Goal: Book appointment/travel/reservation

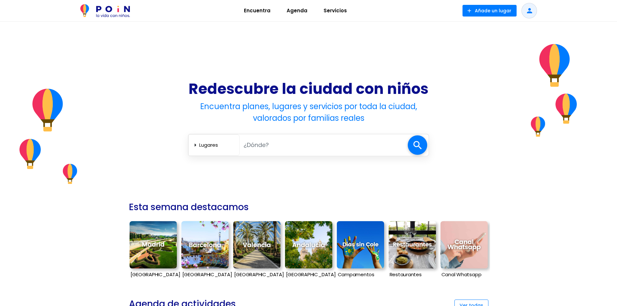
click at [262, 10] on span "Encuentra" at bounding box center [257, 11] width 32 height 10
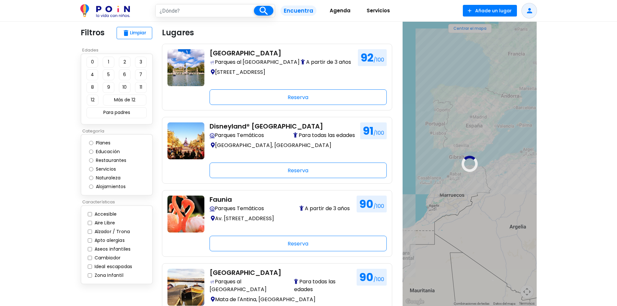
drag, startPoint x: 513, startPoint y: 143, endPoint x: 403, endPoint y: 183, distance: 116.4
click at [400, 189] on section "close ← Mover a la izquierda → Mover a la derecha ↑ Mover hacia arriba ↓ Mover …" at bounding box center [469, 164] width 144 height 284
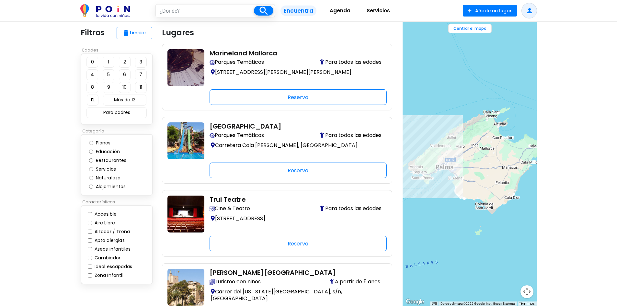
drag, startPoint x: 519, startPoint y: 108, endPoint x: 423, endPoint y: 239, distance: 161.6
click at [423, 239] on div at bounding box center [469, 164] width 134 height 284
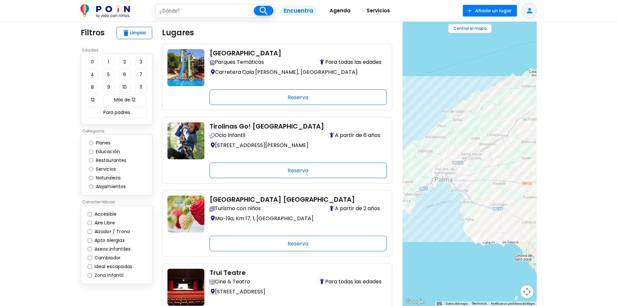
drag, startPoint x: 467, startPoint y: 105, endPoint x: 467, endPoint y: 183, distance: 78.4
click at [467, 183] on div at bounding box center [469, 164] width 134 height 284
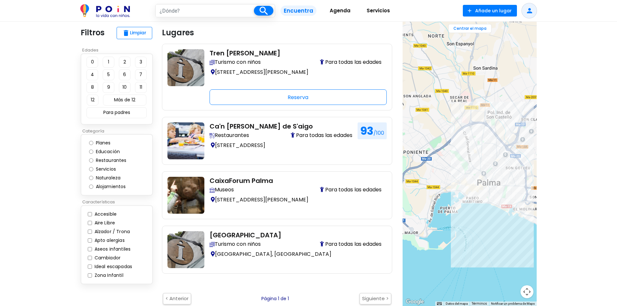
drag, startPoint x: 443, startPoint y: 147, endPoint x: 517, endPoint y: 166, distance: 75.9
click at [517, 166] on div at bounding box center [469, 164] width 134 height 284
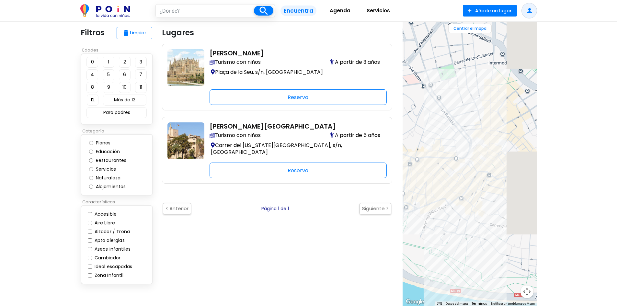
drag, startPoint x: 485, startPoint y: 167, endPoint x: 404, endPoint y: 126, distance: 90.8
click at [404, 126] on div at bounding box center [469, 164] width 134 height 284
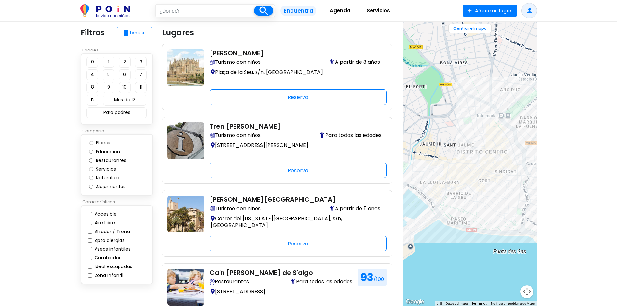
drag, startPoint x: 474, startPoint y: 47, endPoint x: 438, endPoint y: 158, distance: 117.0
click at [438, 158] on div at bounding box center [469, 164] width 134 height 284
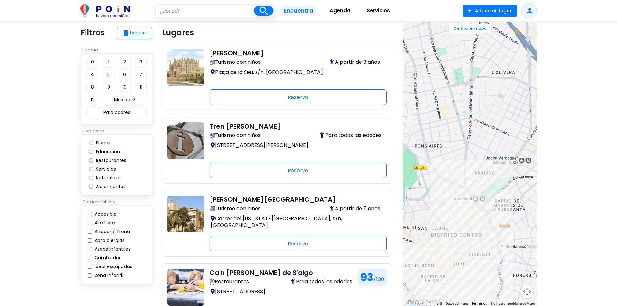
click at [475, 191] on div at bounding box center [469, 164] width 134 height 284
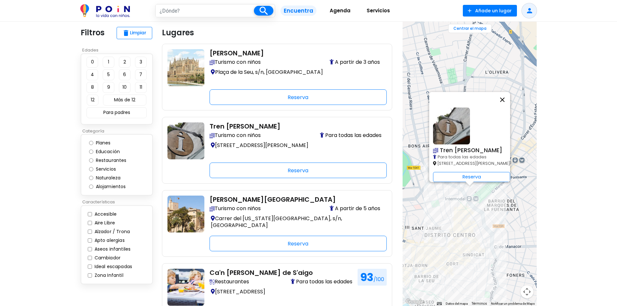
click at [509, 94] on button "Cerrar" at bounding box center [502, 100] width 16 height 16
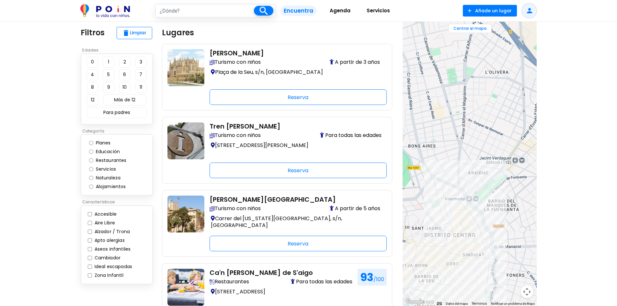
click at [461, 255] on div at bounding box center [469, 164] width 134 height 284
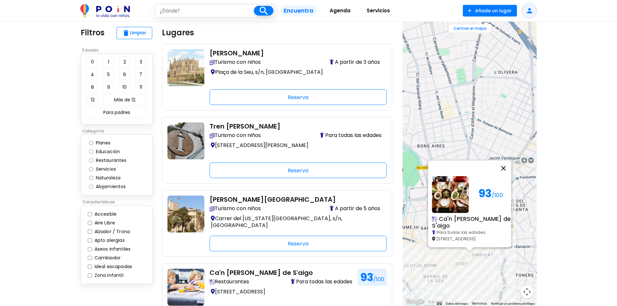
click at [510, 170] on button "Cerrar" at bounding box center [503, 169] width 16 height 16
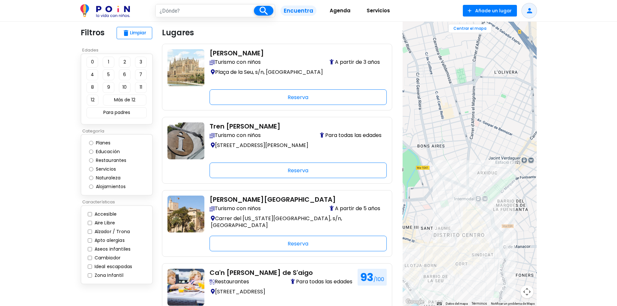
click at [427, 274] on div at bounding box center [469, 164] width 134 height 284
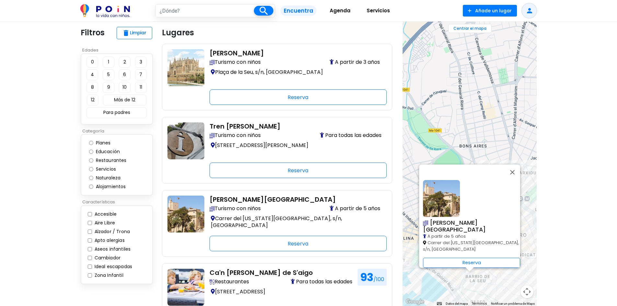
click at [476, 278] on div "Palacio Real de La Almudaina A partir de 5 años Carrer del Palau Reial, s/n, Pa…" at bounding box center [469, 164] width 134 height 284
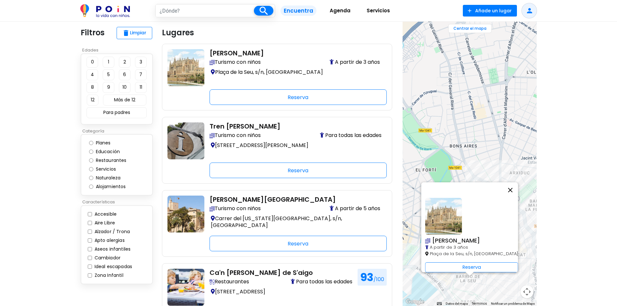
click at [507, 186] on button "Cerrar" at bounding box center [510, 190] width 16 height 16
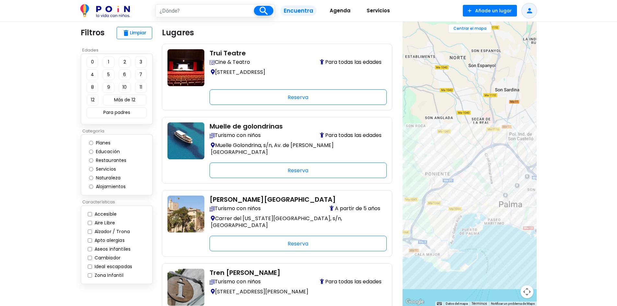
click at [438, 174] on div at bounding box center [469, 164] width 134 height 284
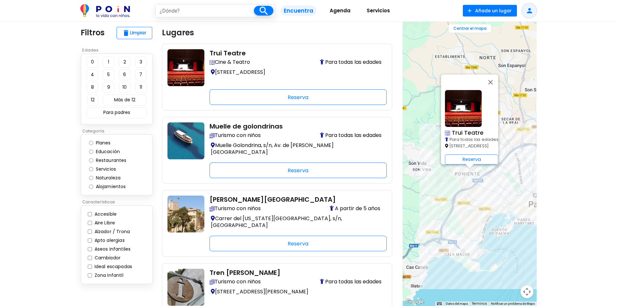
click at [486, 216] on div "Trui Teatre Para todas las edades Camí de Son Rapinya, 29, Palma de Mallorca Re…" at bounding box center [469, 164] width 134 height 284
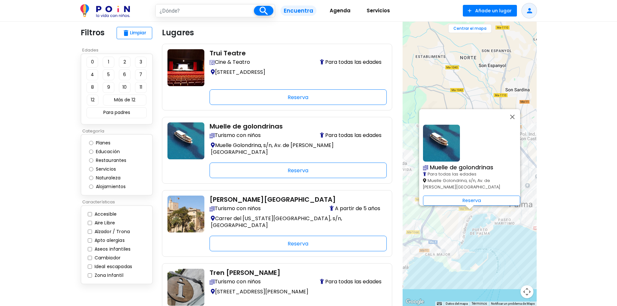
click at [462, 196] on div "Reserva" at bounding box center [471, 201] width 97 height 10
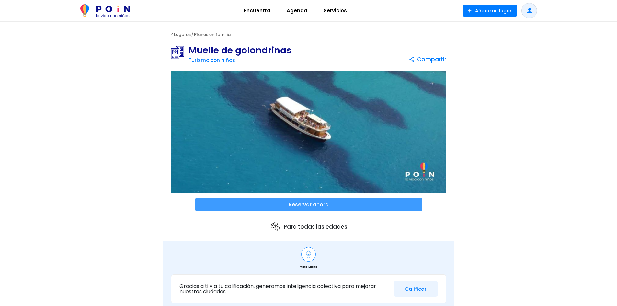
click at [366, 204] on span at bounding box center [308, 204] width 227 height 13
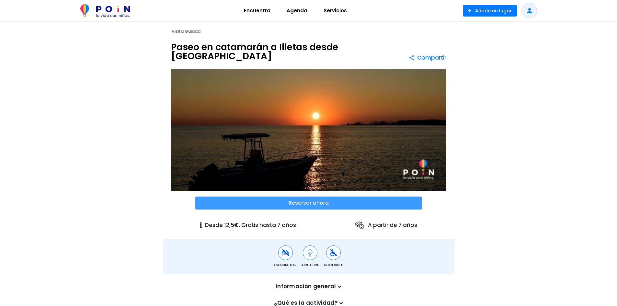
click at [323, 197] on span at bounding box center [308, 203] width 227 height 13
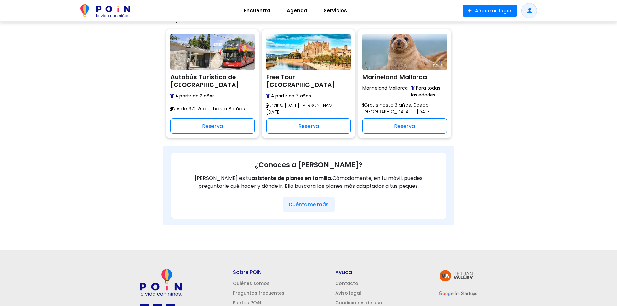
scroll to position [481, 0]
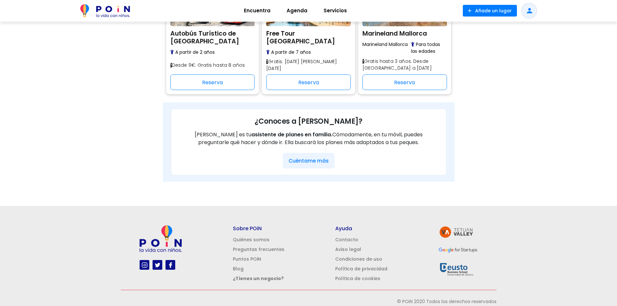
click at [319, 155] on button "Cuéntame más" at bounding box center [309, 161] width 52 height 16
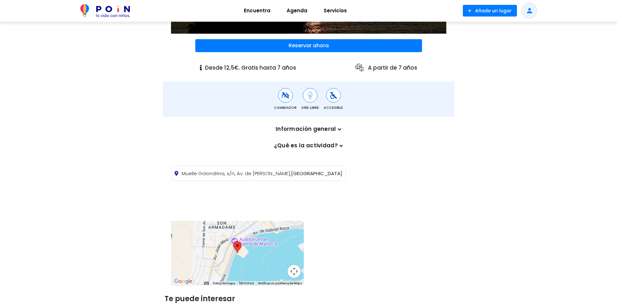
scroll to position [0, 0]
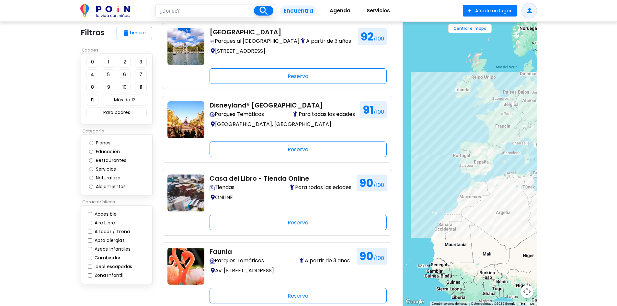
scroll to position [32, 0]
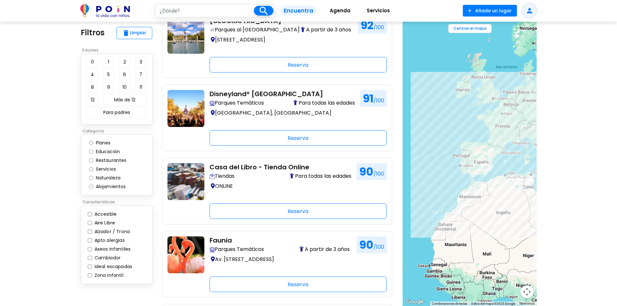
click at [99, 275] on label "Zona Infantil" at bounding box center [108, 275] width 30 height 7
click at [92, 275] on input "Zona Infantil" at bounding box center [90, 275] width 4 height 4
checkbox input "true"
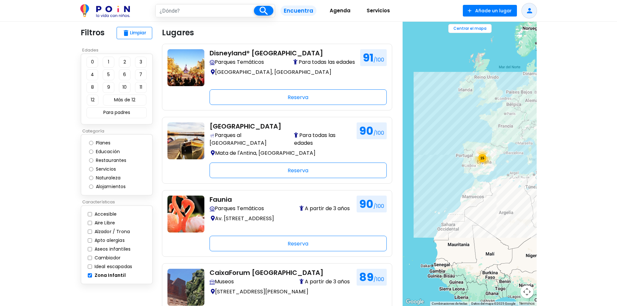
click at [341, 10] on span "Agenda" at bounding box center [340, 11] width 27 height 10
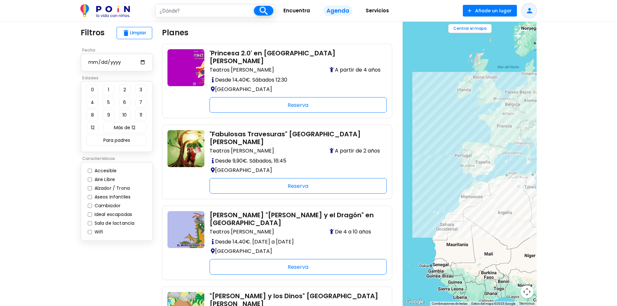
click at [365, 12] on span "Servicios" at bounding box center [377, 11] width 29 height 10
